Goal: Task Accomplishment & Management: Use online tool/utility

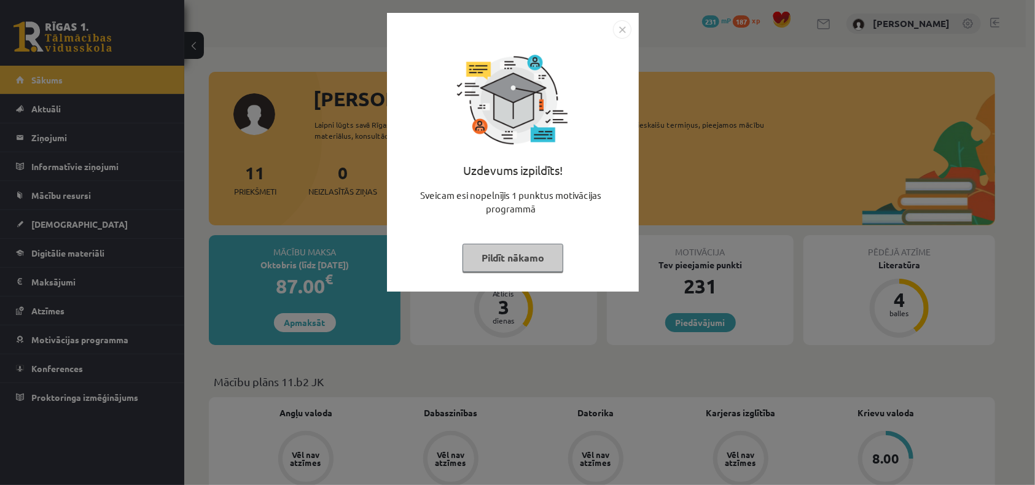
click at [492, 255] on button "Pildīt nākamo" at bounding box center [512, 258] width 101 height 28
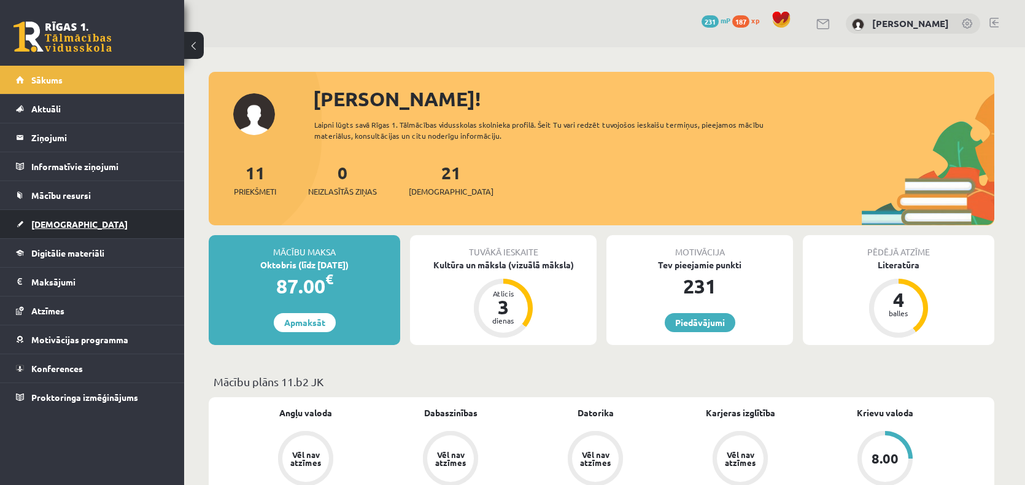
click at [41, 223] on span "[DEMOGRAPHIC_DATA]" at bounding box center [79, 224] width 96 height 11
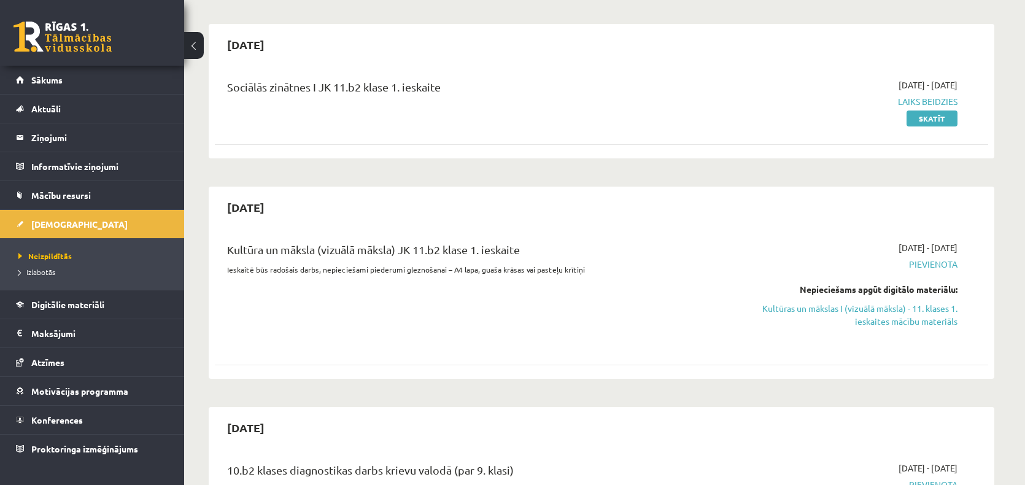
scroll to position [307, 0]
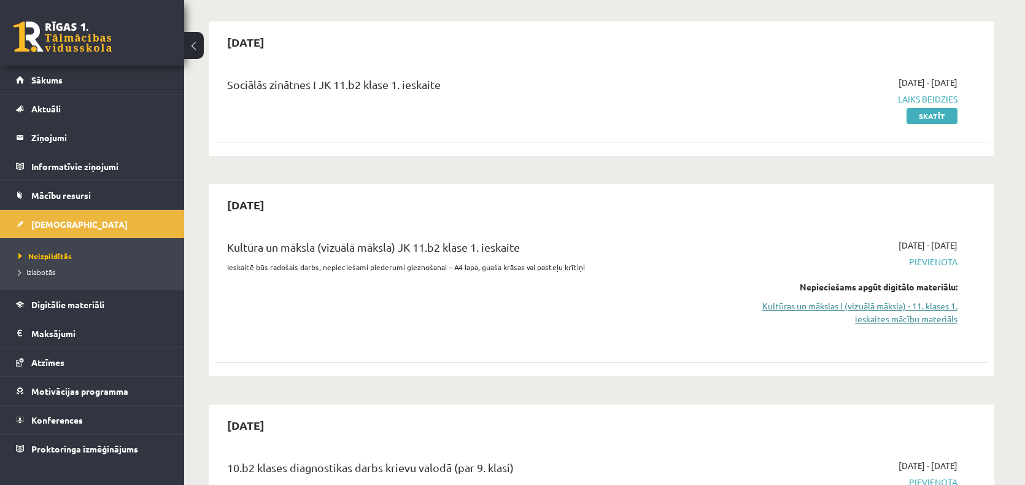
click at [858, 305] on link "Kultūras un mākslas I (vizuālā māksla) - 11. klases 1. ieskaites mācību materiā…" at bounding box center [841, 313] width 231 height 26
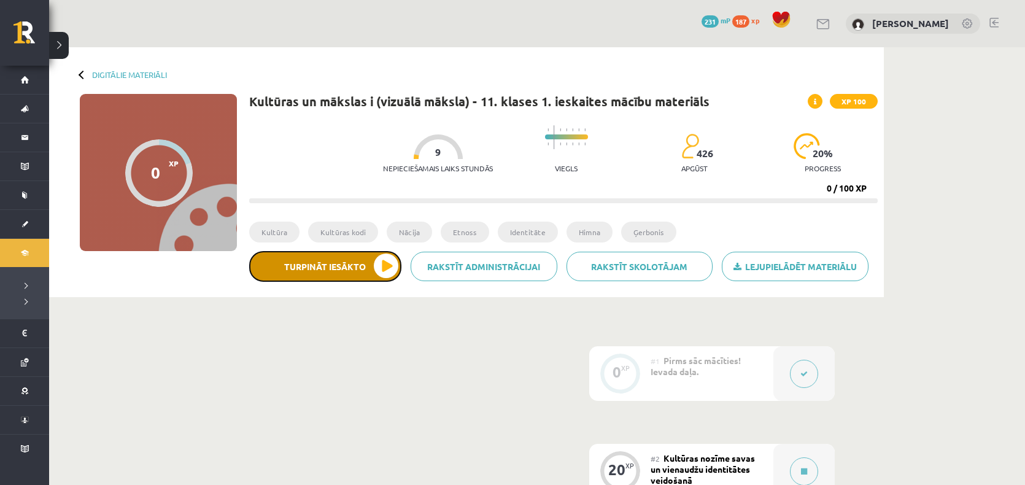
click at [325, 265] on button "Turpināt iesākto" at bounding box center [325, 266] width 152 height 31
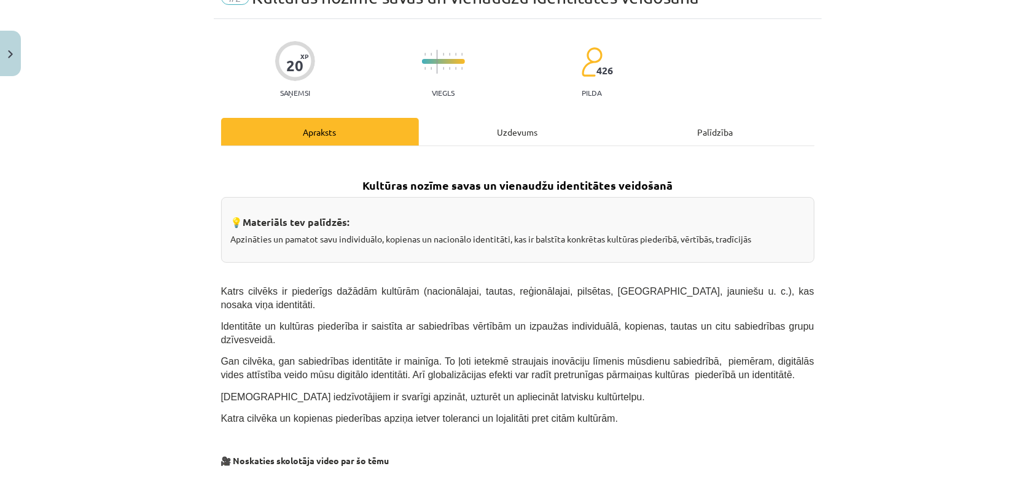
scroll to position [61, 0]
